Goal: Use online tool/utility: Utilize a website feature to perform a specific function

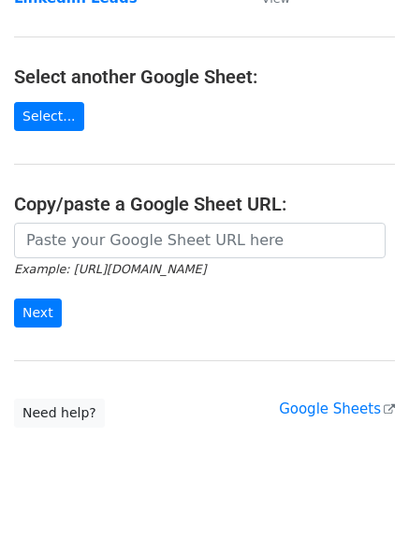
scroll to position [319, 0]
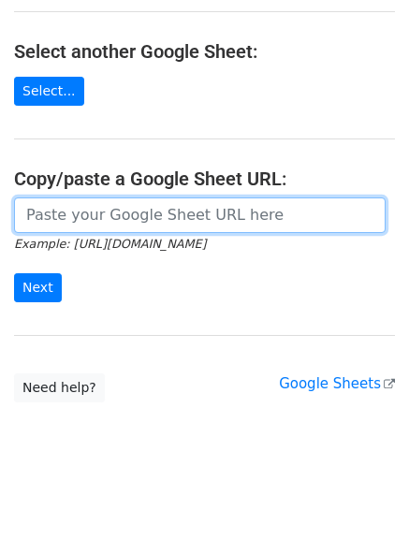
click at [80, 208] on input "url" at bounding box center [200, 215] width 372 height 36
paste input "https://docs.google.com/spreadsheets/d/1_imVXX6FRmNuADEKELbUN4gqG-dzHMhP24qH8xE…"
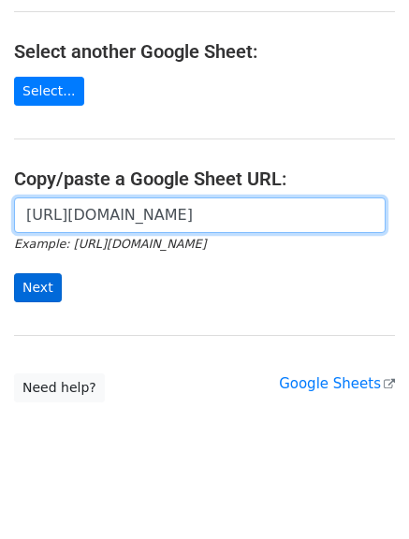
type input "https://docs.google.com/spreadsheets/d/1_imVXX6FRmNuADEKELbUN4gqG-dzHMhP24qH8xE…"
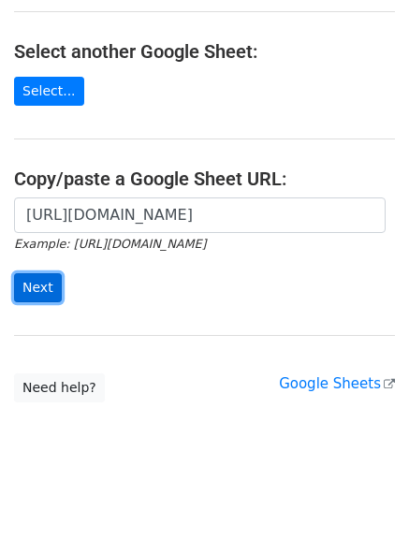
scroll to position [0, 0]
click at [36, 279] on input "Next" at bounding box center [38, 287] width 48 height 29
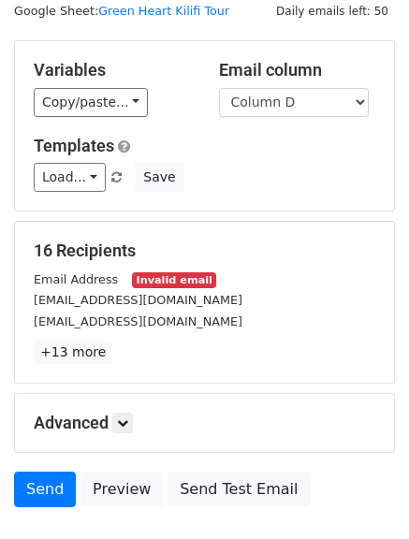
scroll to position [34, 0]
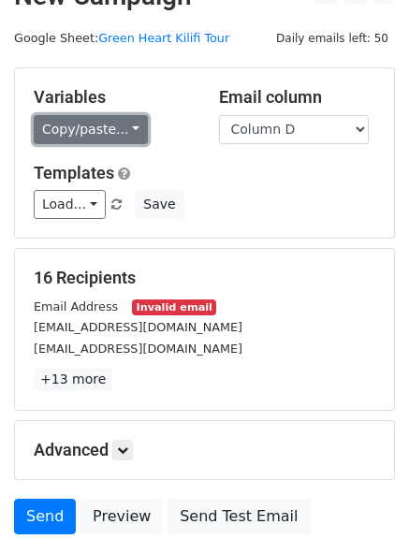
click at [124, 126] on link "Copy/paste..." at bounding box center [91, 129] width 114 height 29
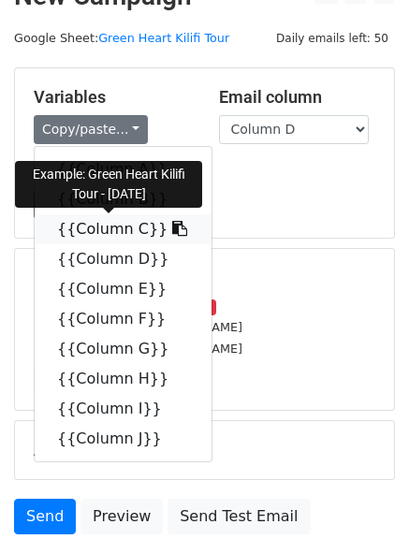
click at [172, 233] on icon at bounding box center [179, 228] width 15 height 15
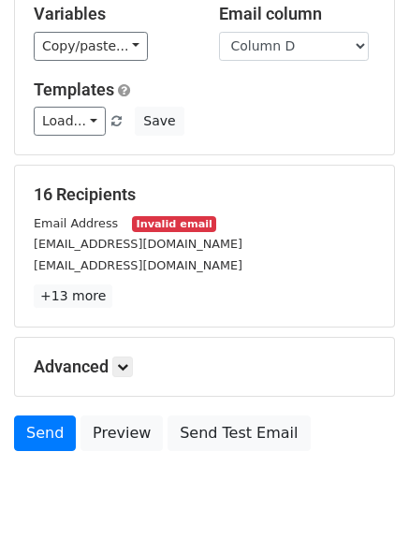
scroll to position [188, 0]
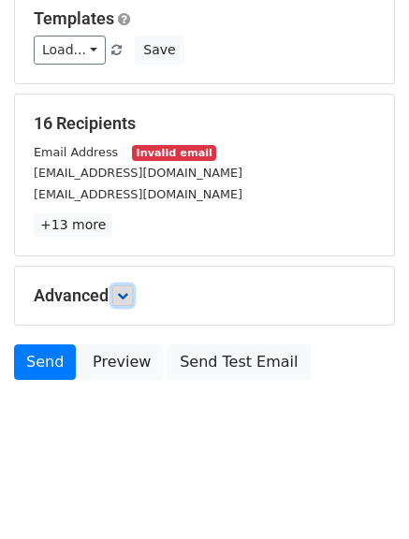
click at [125, 298] on icon at bounding box center [122, 295] width 11 height 11
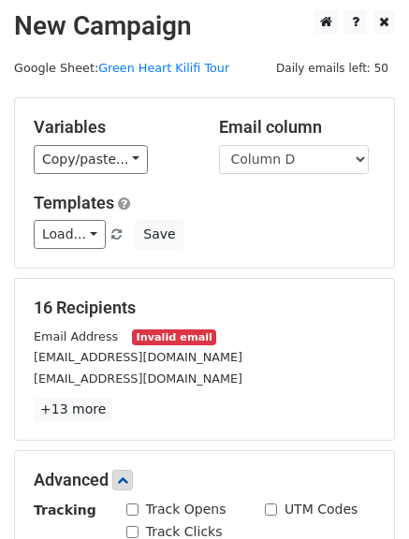
scroll to position [0, 0]
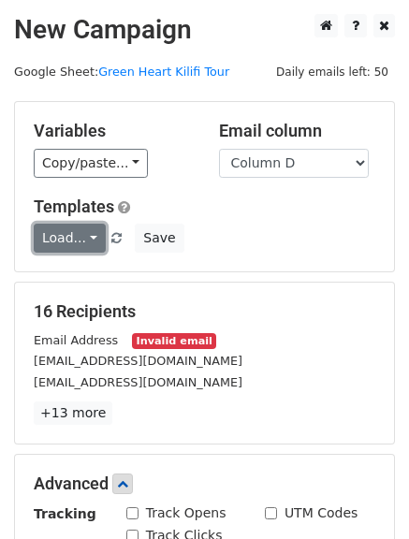
click at [76, 235] on link "Load..." at bounding box center [70, 238] width 72 height 29
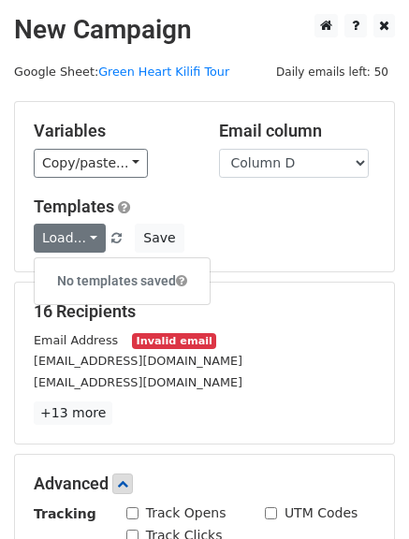
click at [107, 365] on small "ndirangujn@gmail.com" at bounding box center [138, 361] width 209 height 14
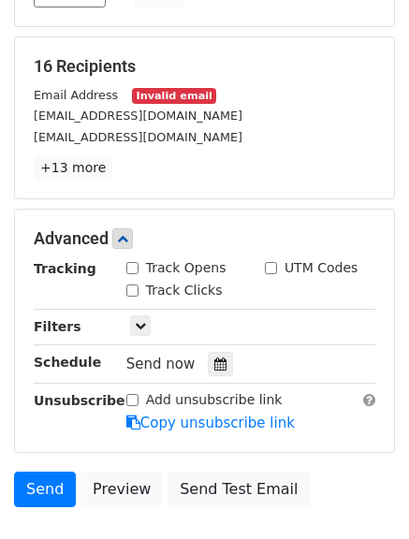
scroll to position [231, 0]
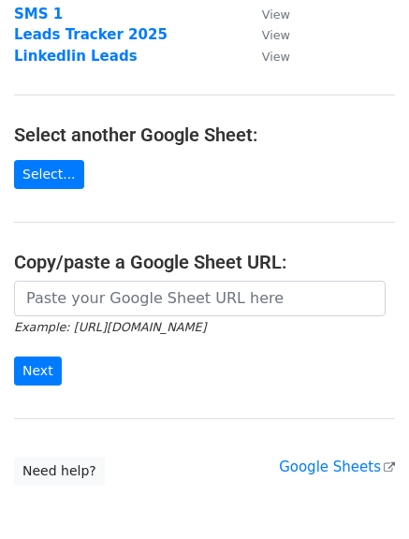
scroll to position [295, 0]
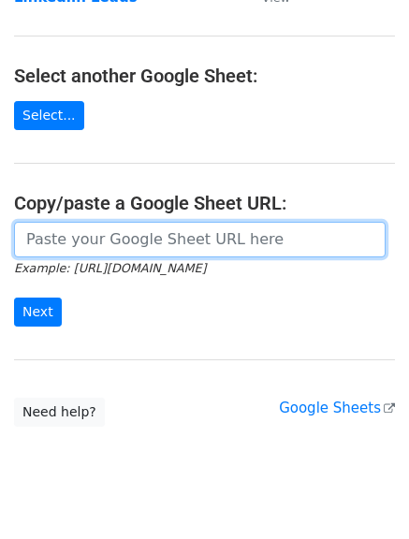
click at [80, 235] on input "url" at bounding box center [200, 240] width 372 height 36
paste input "https://docs.google.com/spreadsheets/d/1XbWvP0lFShXvV5ChiVZ2xiz3vpIVSgi2FlMIeLP…"
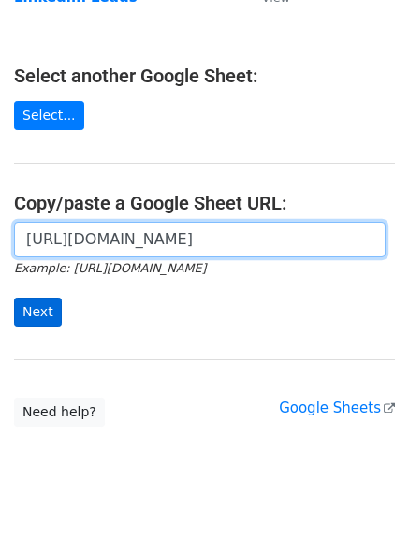
type input "https://docs.google.com/spreadsheets/d/1XbWvP0lFShXvV5ChiVZ2xiz3vpIVSgi2FlMIeLP…"
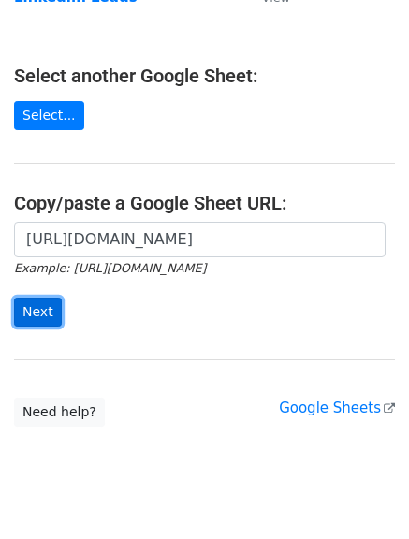
scroll to position [0, 0]
click at [35, 307] on input "Next" at bounding box center [38, 312] width 48 height 29
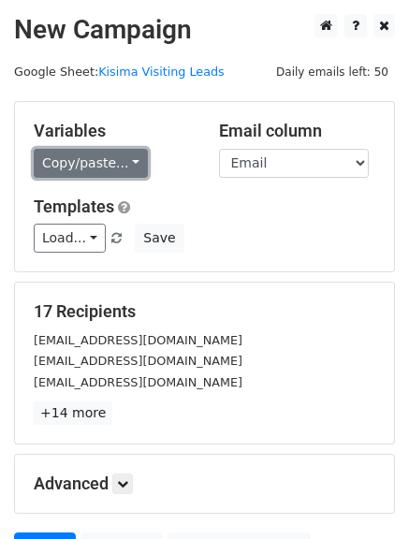
click at [127, 163] on link "Copy/paste..." at bounding box center [91, 163] width 114 height 29
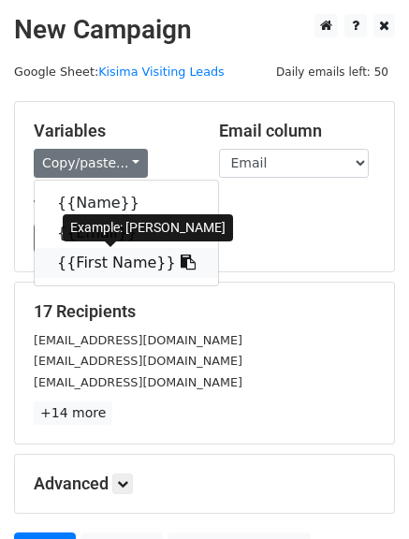
click at [118, 263] on link "{{First Name}}" at bounding box center [126, 263] width 183 height 30
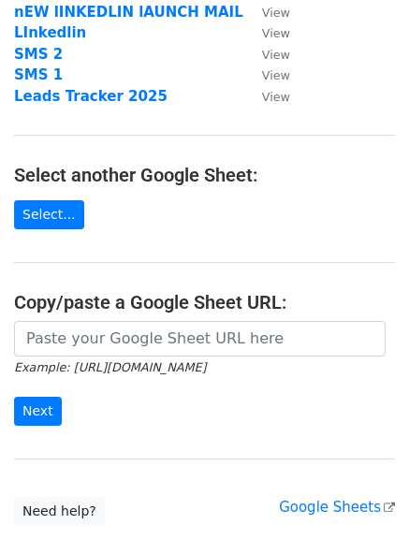
scroll to position [198, 0]
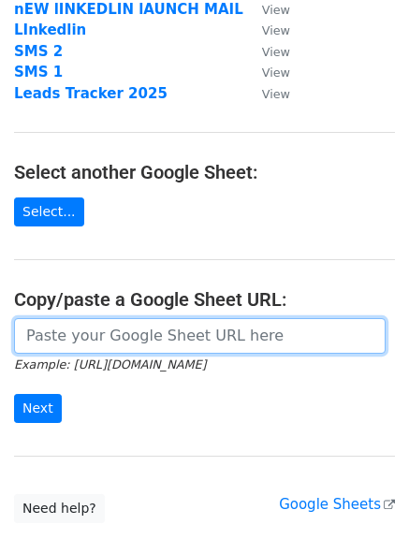
click at [88, 336] on input "url" at bounding box center [200, 336] width 372 height 36
paste input "[URL][DOMAIN_NAME]"
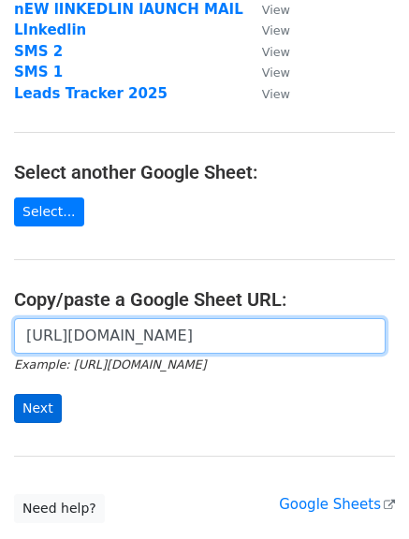
type input "[URL][DOMAIN_NAME]"
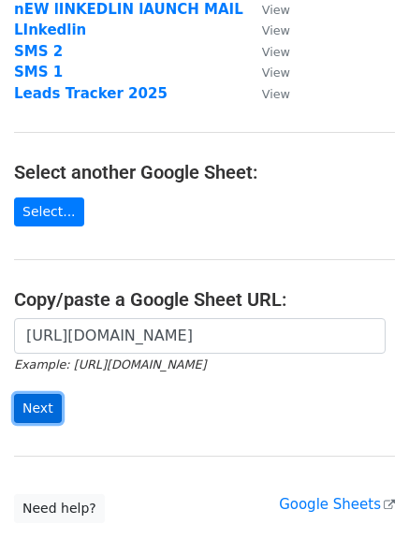
scroll to position [0, 0]
click at [37, 396] on input "Next" at bounding box center [38, 408] width 48 height 29
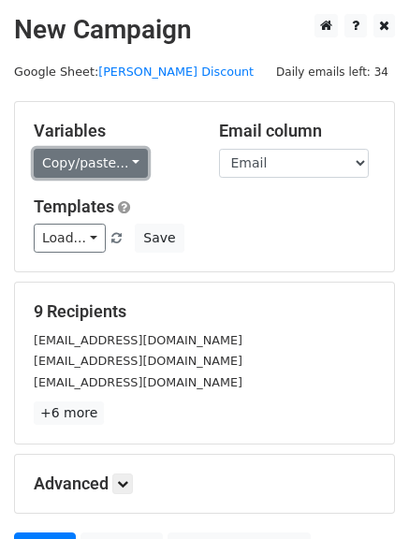
click at [123, 163] on link "Copy/paste..." at bounding box center [91, 163] width 114 height 29
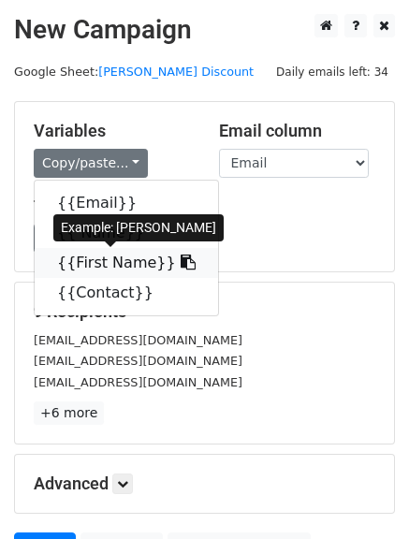
click at [122, 259] on link "{{First Name}}" at bounding box center [126, 263] width 183 height 30
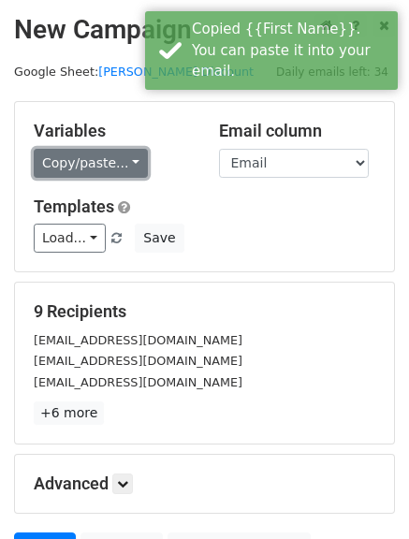
click at [86, 159] on link "Copy/paste..." at bounding box center [91, 163] width 114 height 29
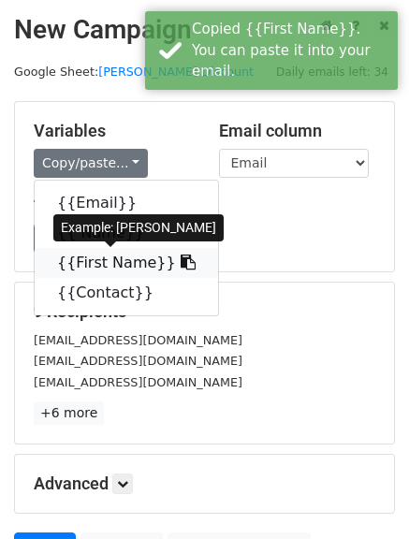
click at [95, 268] on link "{{First Name}}" at bounding box center [126, 263] width 183 height 30
